Goal: Find specific page/section: Find specific page/section

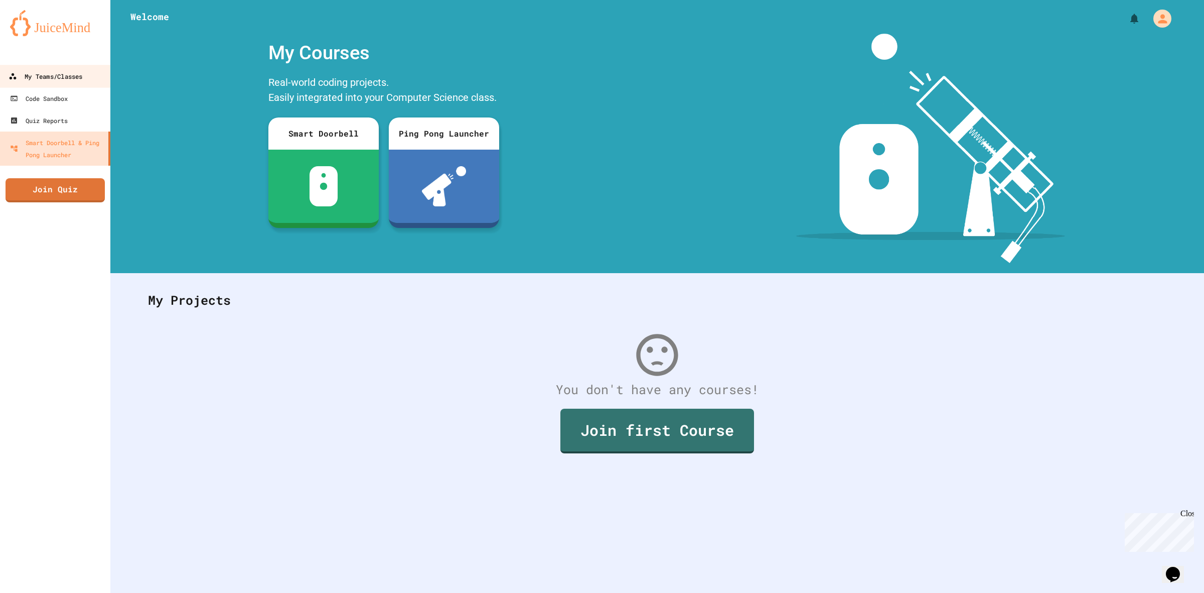
click at [84, 84] on link "My Teams/Classes" at bounding box center [55, 76] width 114 height 23
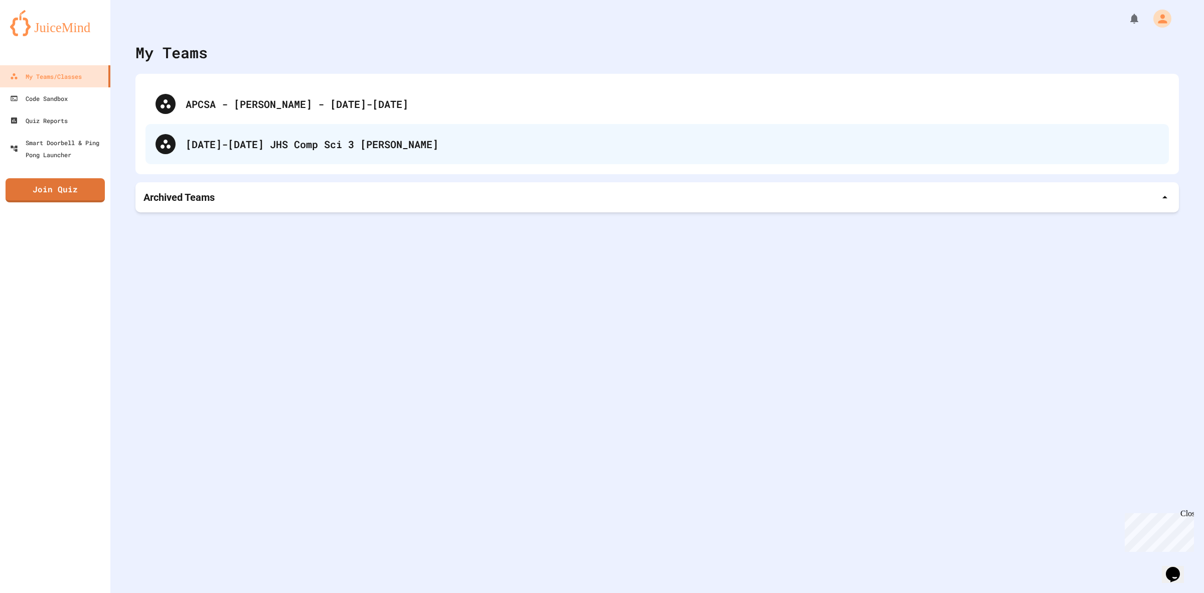
click at [255, 139] on div "[DATE]-[DATE] JHS Comp Sci 3 [PERSON_NAME]" at bounding box center [673, 144] width 974 height 15
